Goal: Information Seeking & Learning: Understand process/instructions

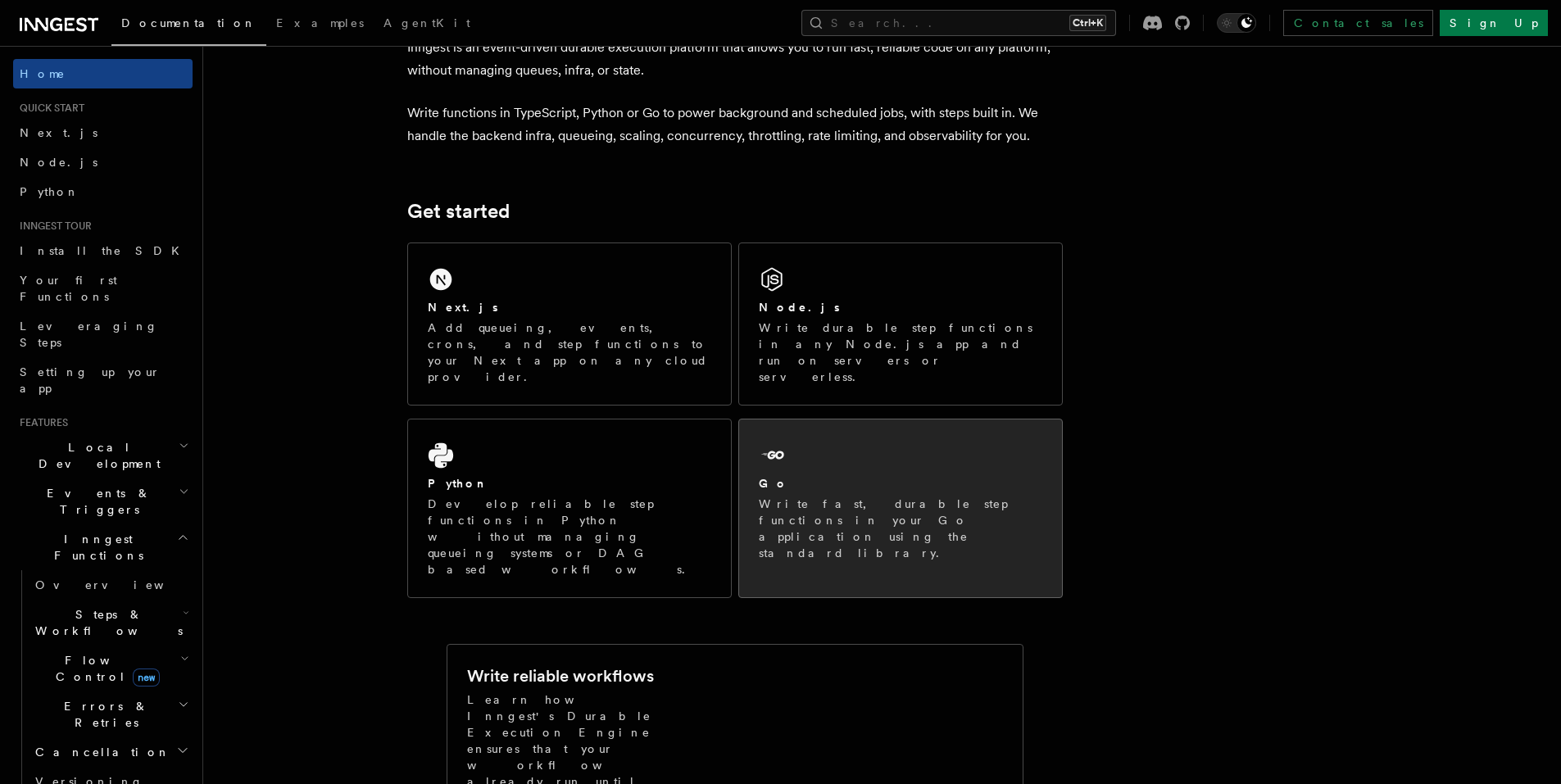
scroll to position [100, 0]
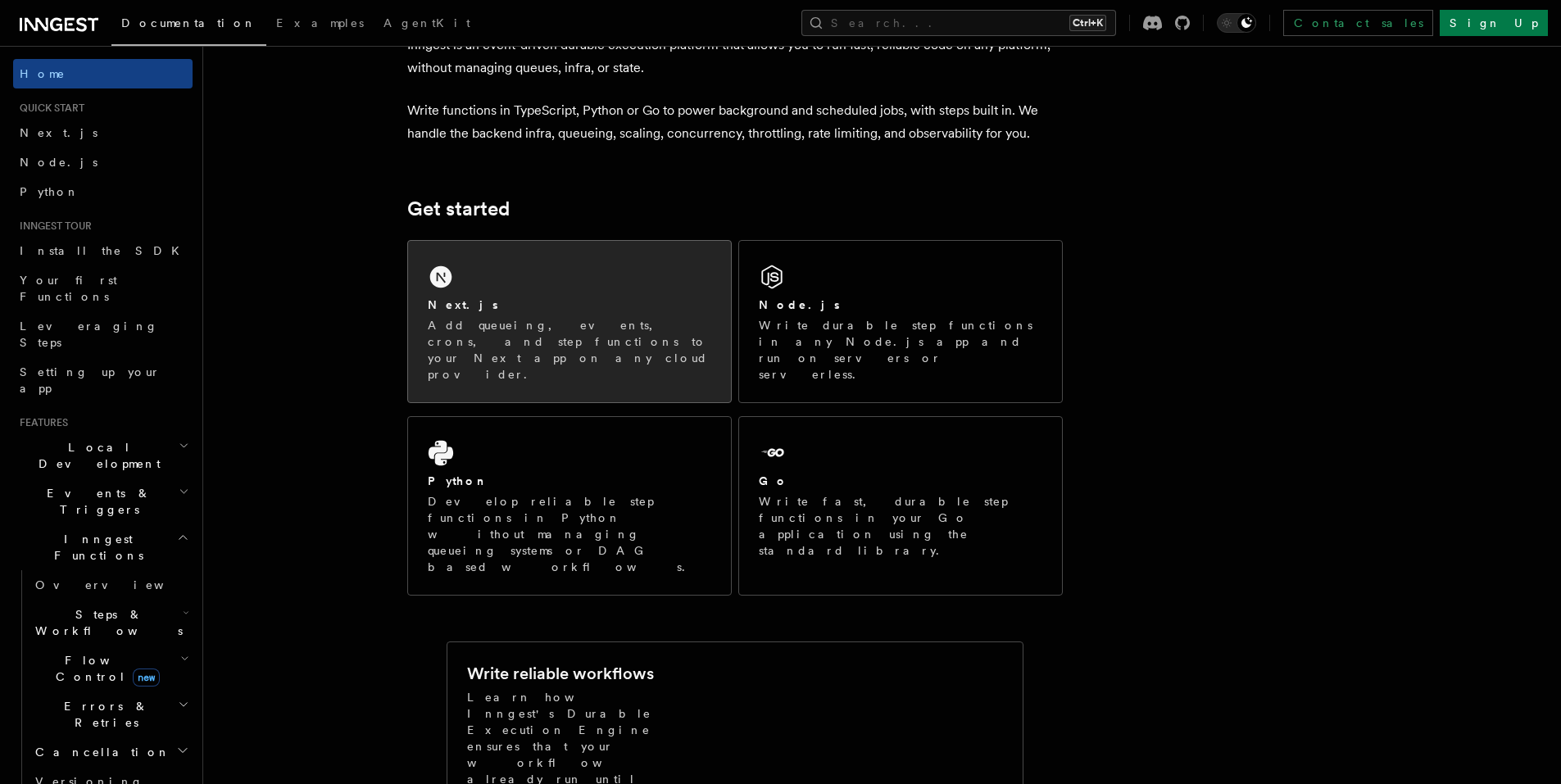
click at [528, 304] on div "Next.js" at bounding box center [569, 304] width 284 height 17
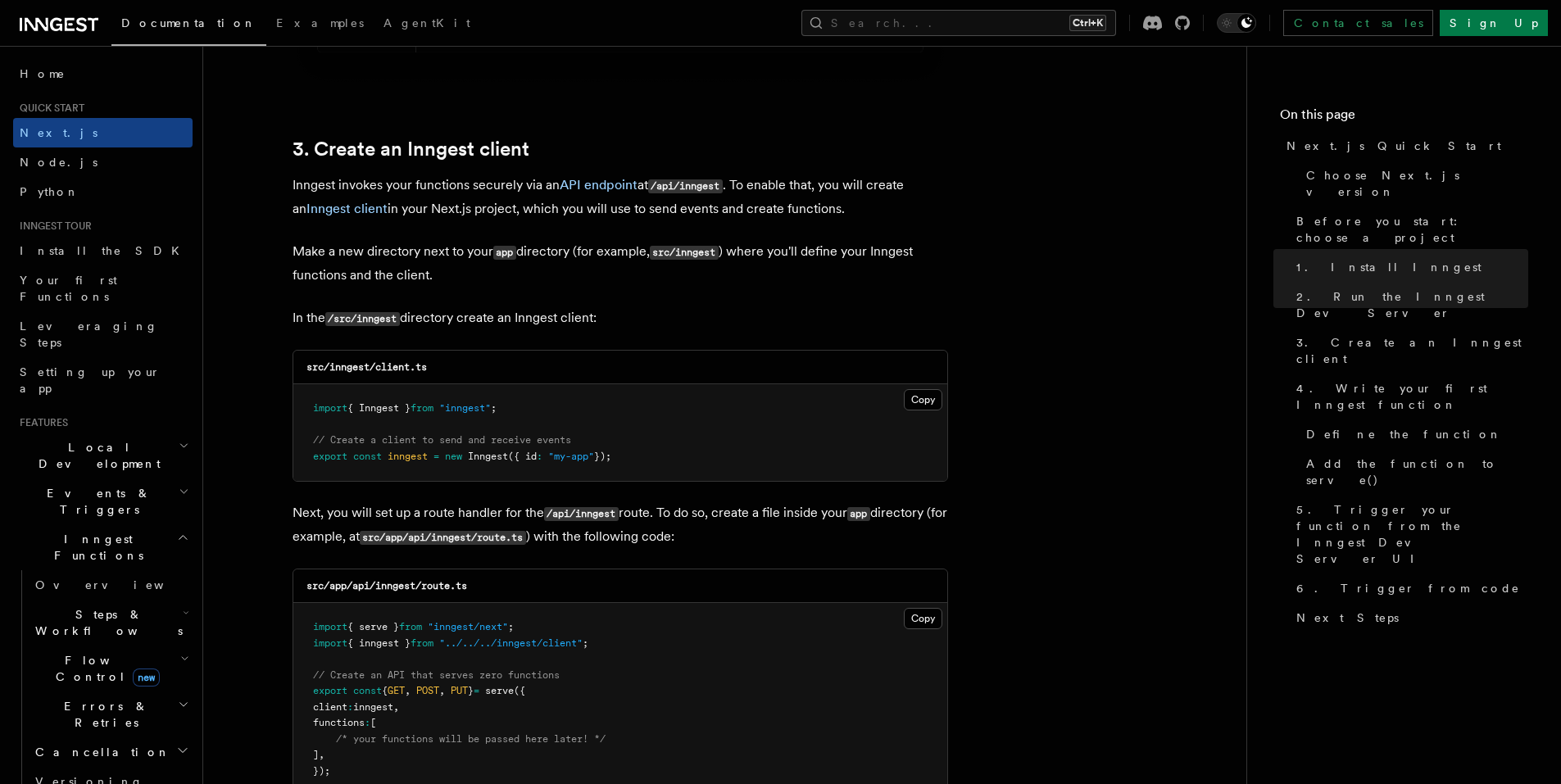
scroll to position [1862, 0]
drag, startPoint x: 661, startPoint y: 465, endPoint x: 303, endPoint y: 403, distance: 363.3
click at [303, 403] on pre "import { Inngest } from "inngest" ; // Create a client to send and receive even…" at bounding box center [620, 431] width 654 height 97
copy code "import { Inngest } from "inngest" ; // Create a client to send and receive even…"
click at [732, 453] on pre "import { Inngest } from "inngest" ; // Create a client to send and receive even…" at bounding box center [620, 431] width 654 height 97
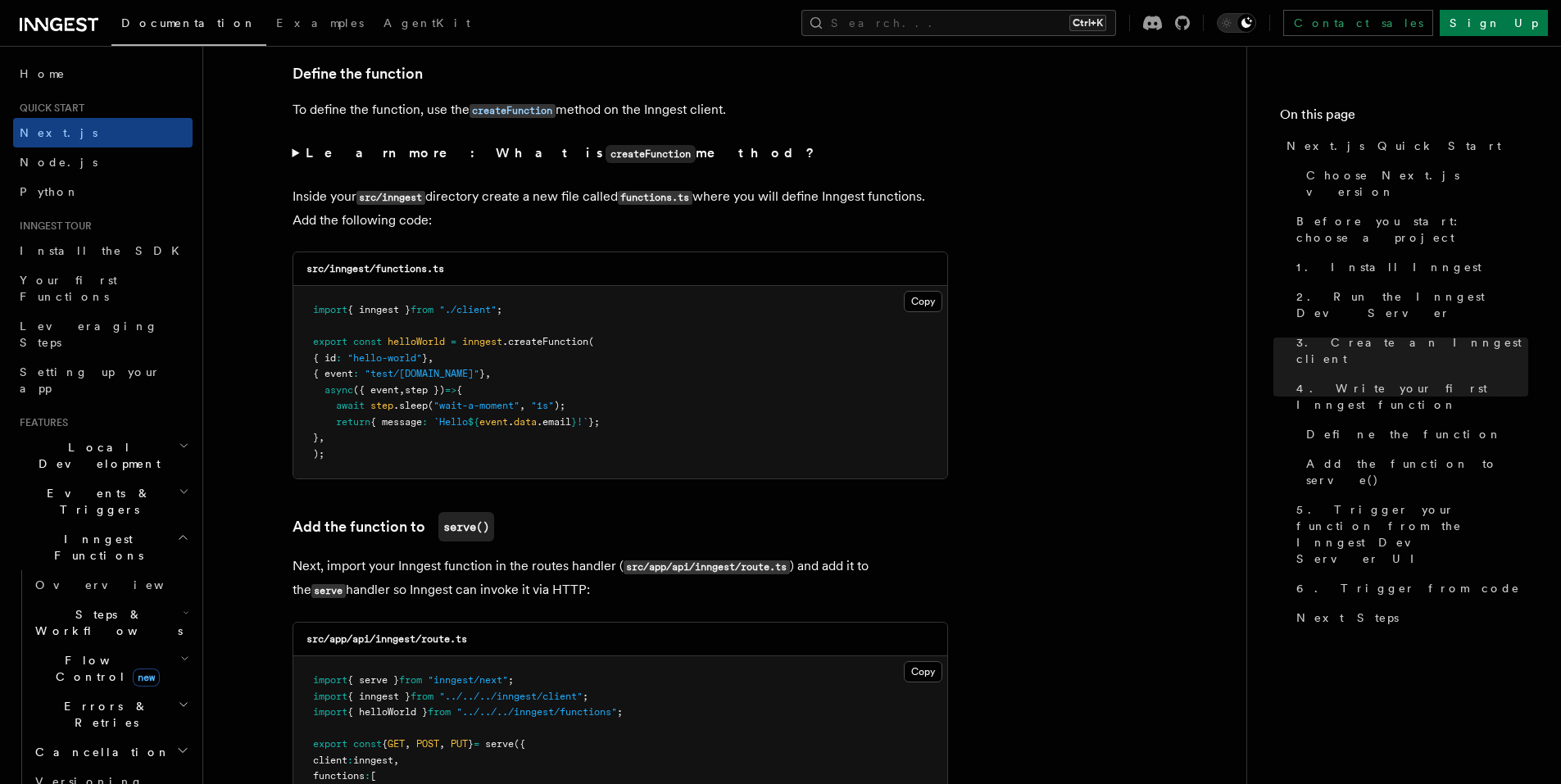
scroll to position [2786, 0]
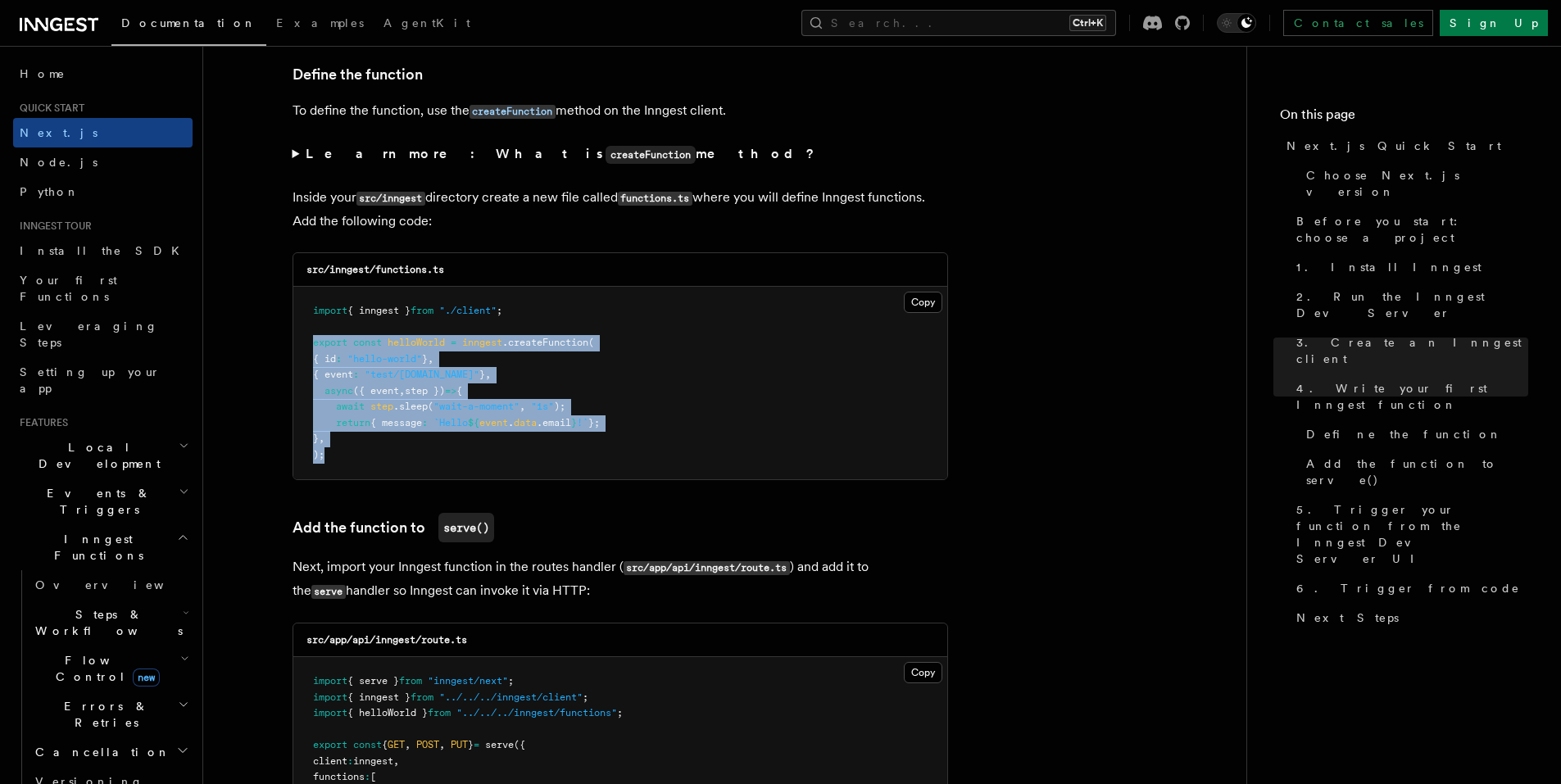
drag, startPoint x: 334, startPoint y: 455, endPoint x: 308, endPoint y: 344, distance: 114.0
click at [308, 344] on pre "import { inngest } from "./client" ; export const helloWorld = inngest .createF…" at bounding box center [620, 382] width 654 height 192
copy code "export const helloWorld = inngest .createFunction ( { id : "hello-world" } , { …"
click at [802, 416] on pre "import { inngest } from "./client" ; export const helloWorld = inngest .createF…" at bounding box center [620, 382] width 654 height 192
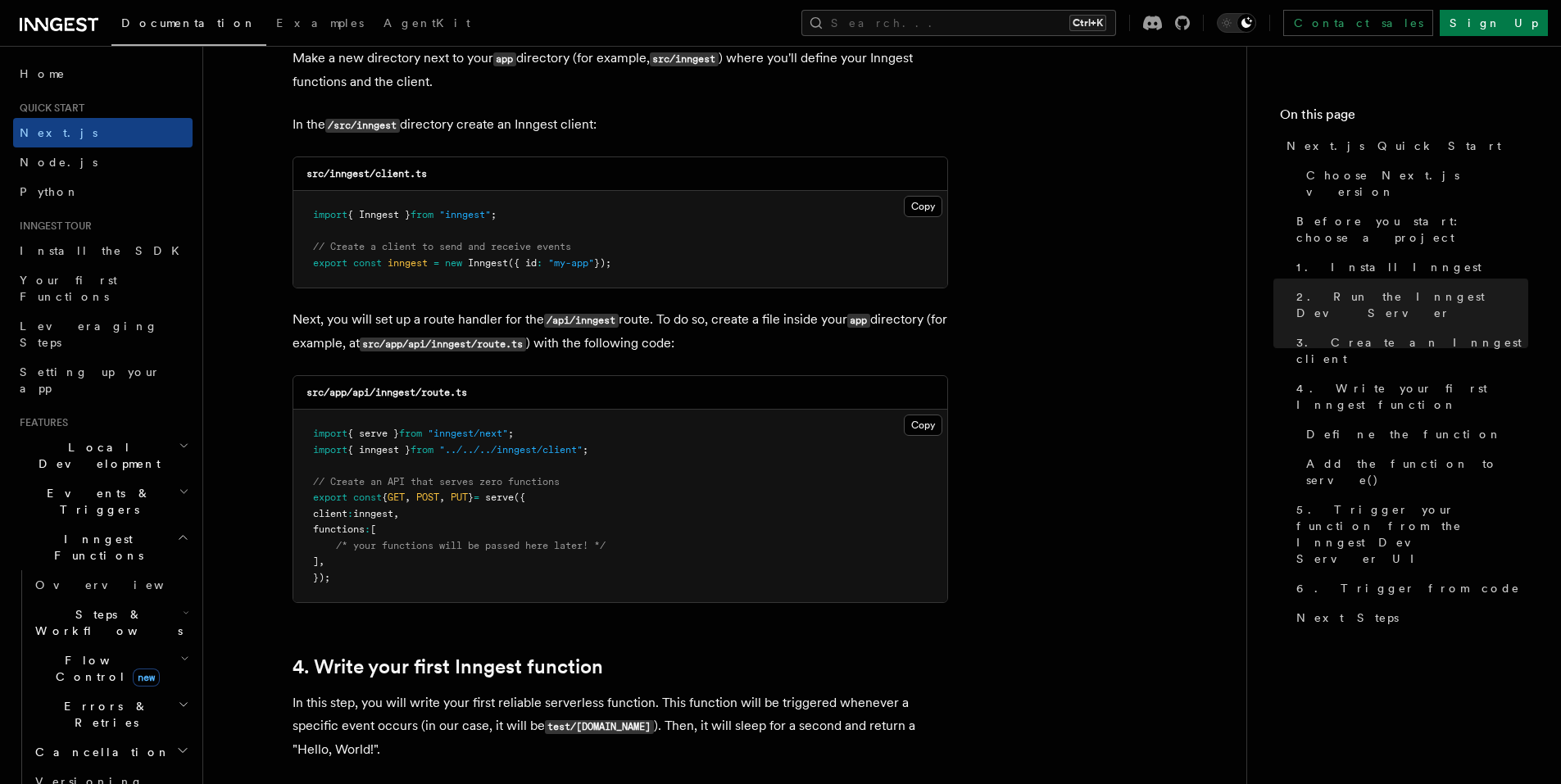
scroll to position [2054, 0]
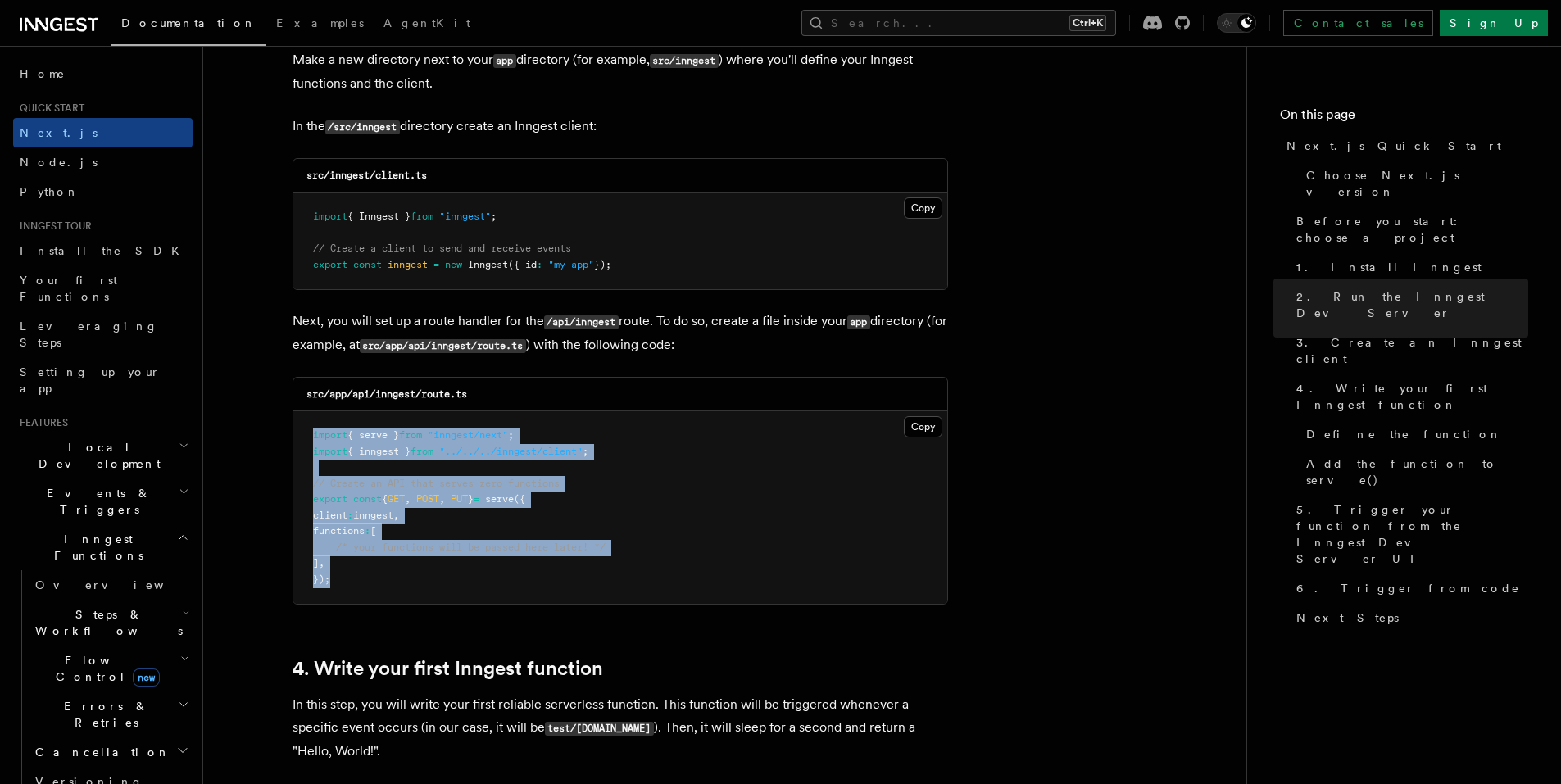
drag, startPoint x: 376, startPoint y: 592, endPoint x: 277, endPoint y: 424, distance: 195.0
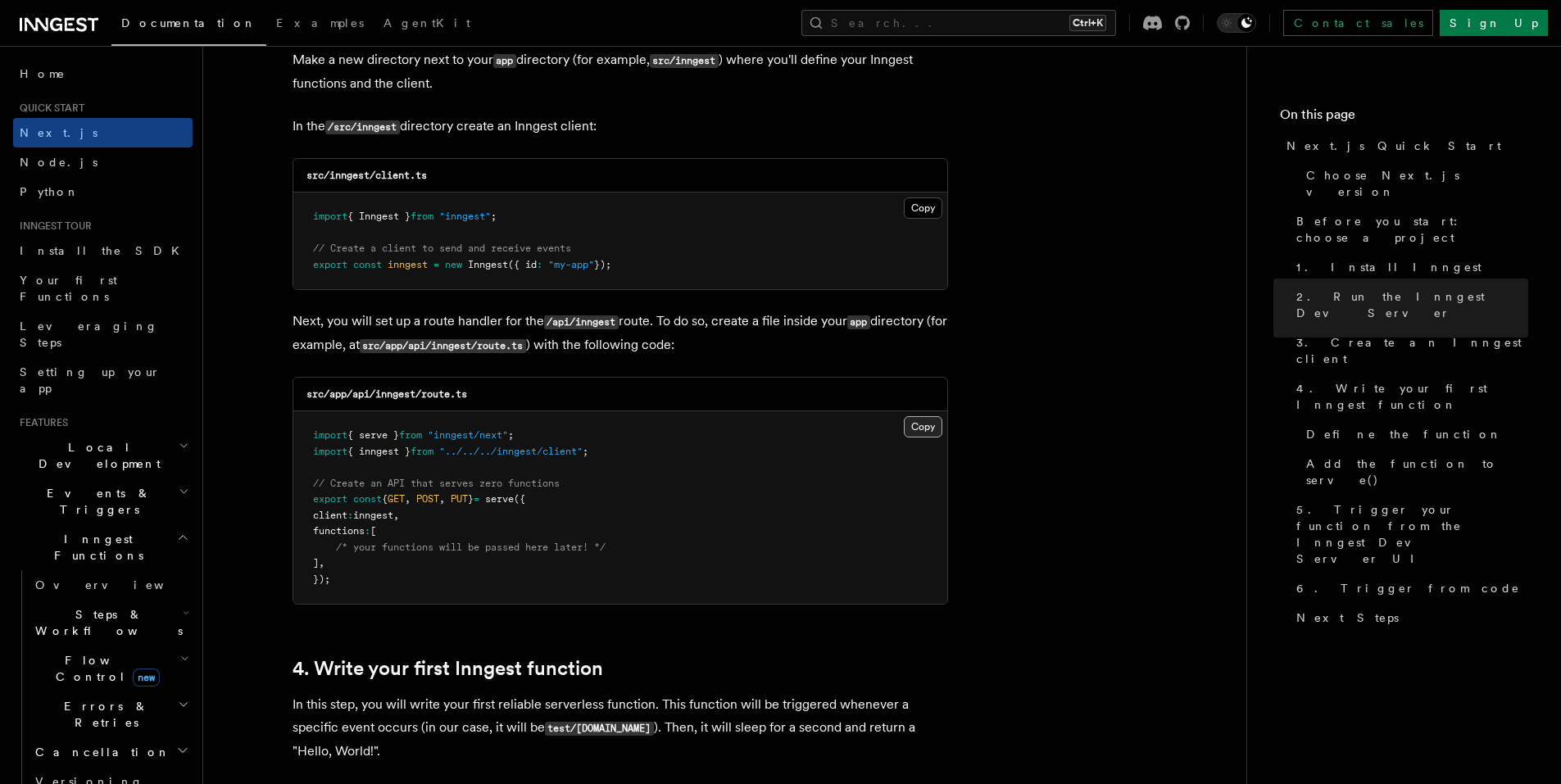
click at [928, 418] on button "Copy Copied" at bounding box center [923, 426] width 39 height 21
click at [904, 416] on button "Copy Copied" at bounding box center [923, 426] width 39 height 21
